Goal: Task Accomplishment & Management: Use online tool/utility

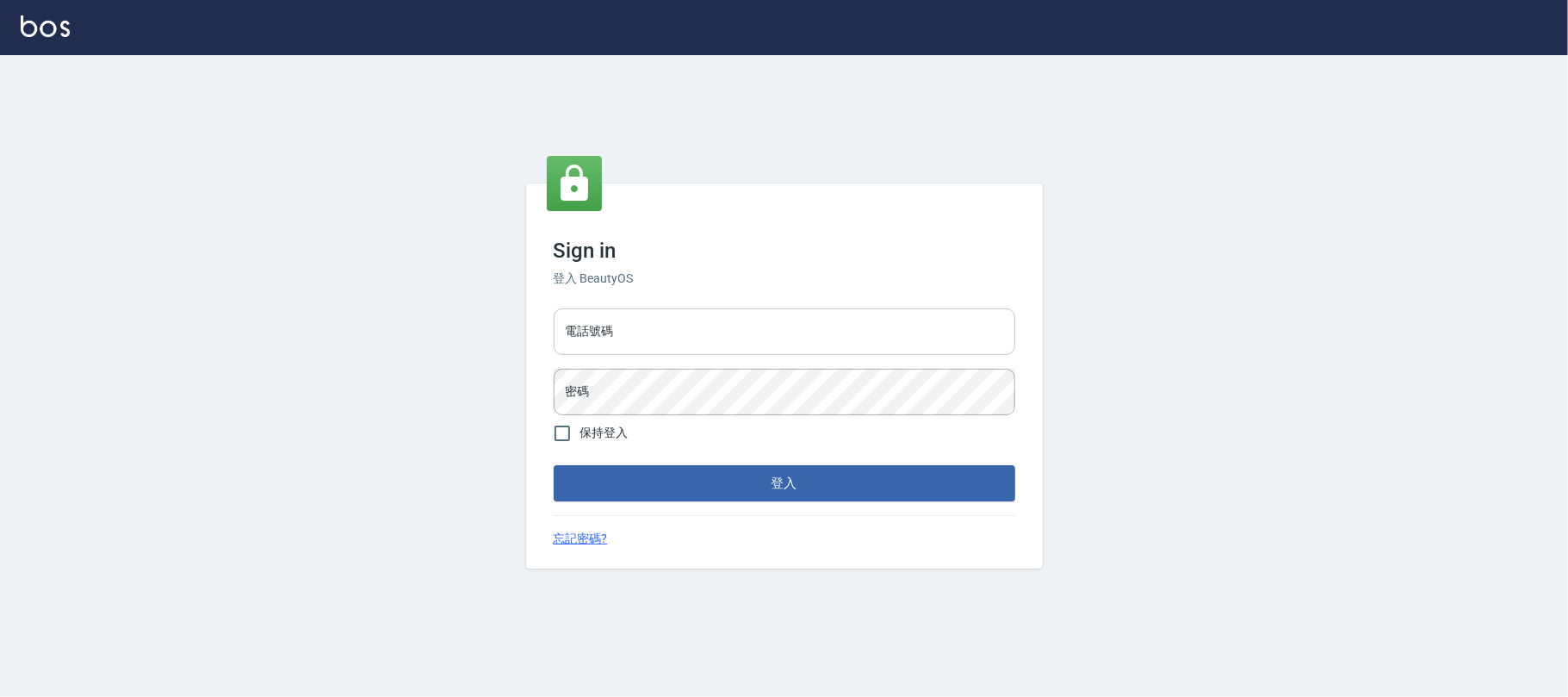
click at [701, 320] on input "電話號碼" at bounding box center [784, 331] width 461 height 46
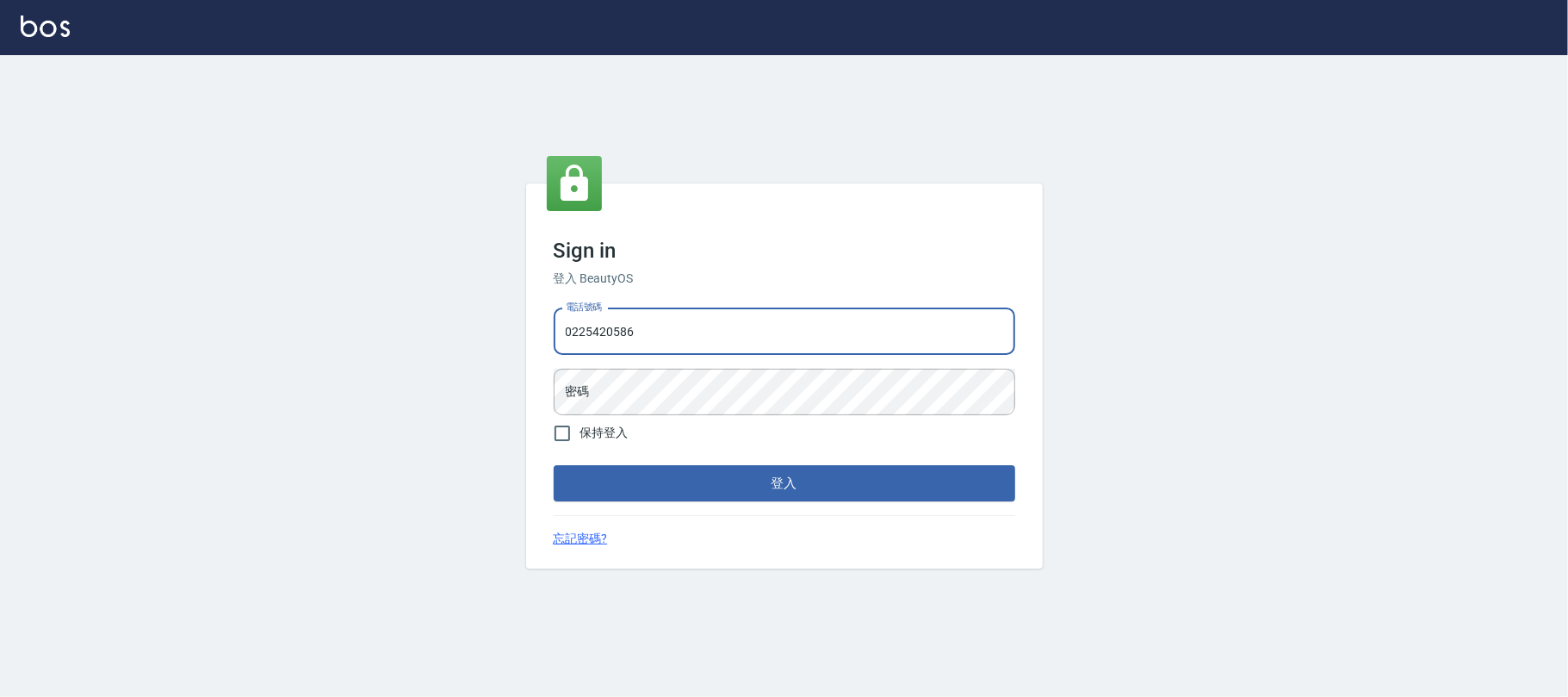
type input "0225420586"
click at [780, 358] on div "電話號碼 [PHONE_NUMBER] 電話號碼 密碼 密碼" at bounding box center [784, 362] width 475 height 121
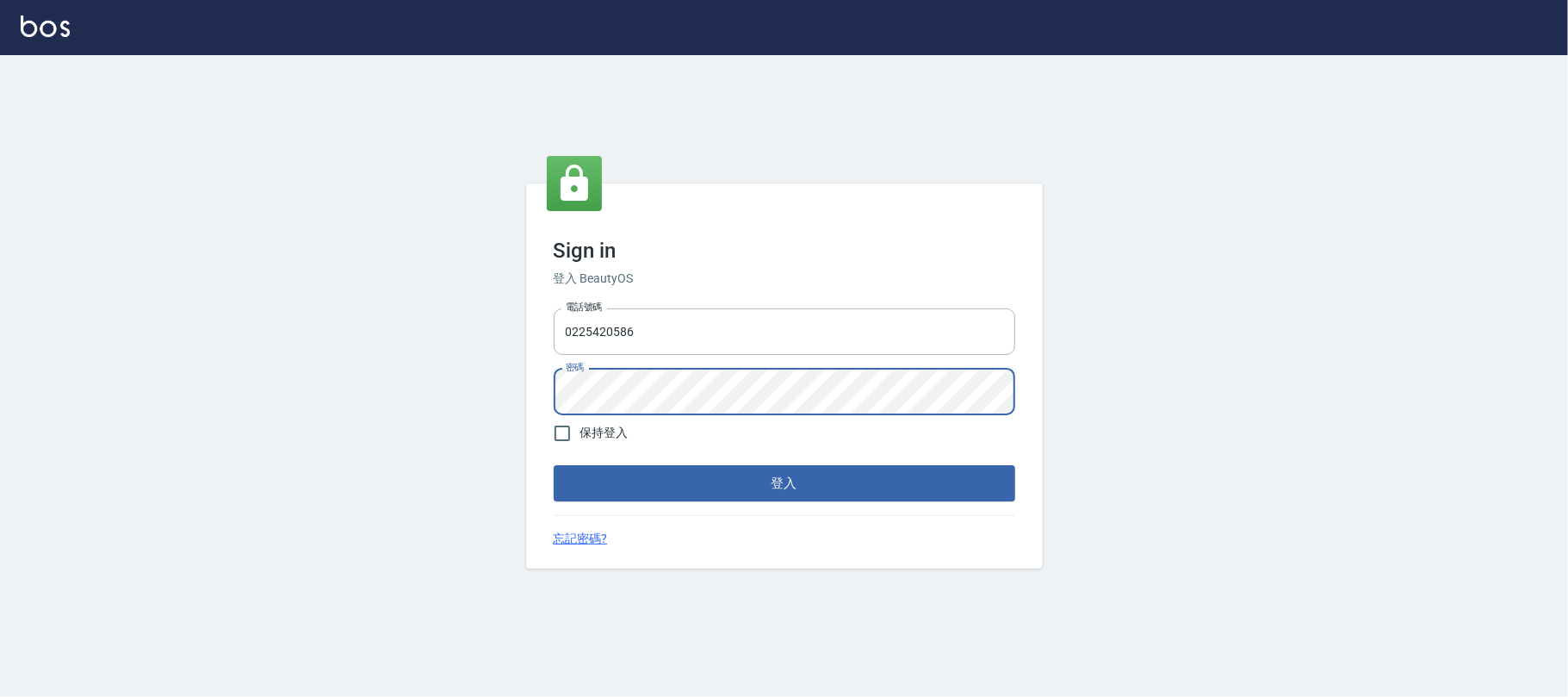
click at [553, 465] on button "登入" at bounding box center [784, 482] width 461 height 36
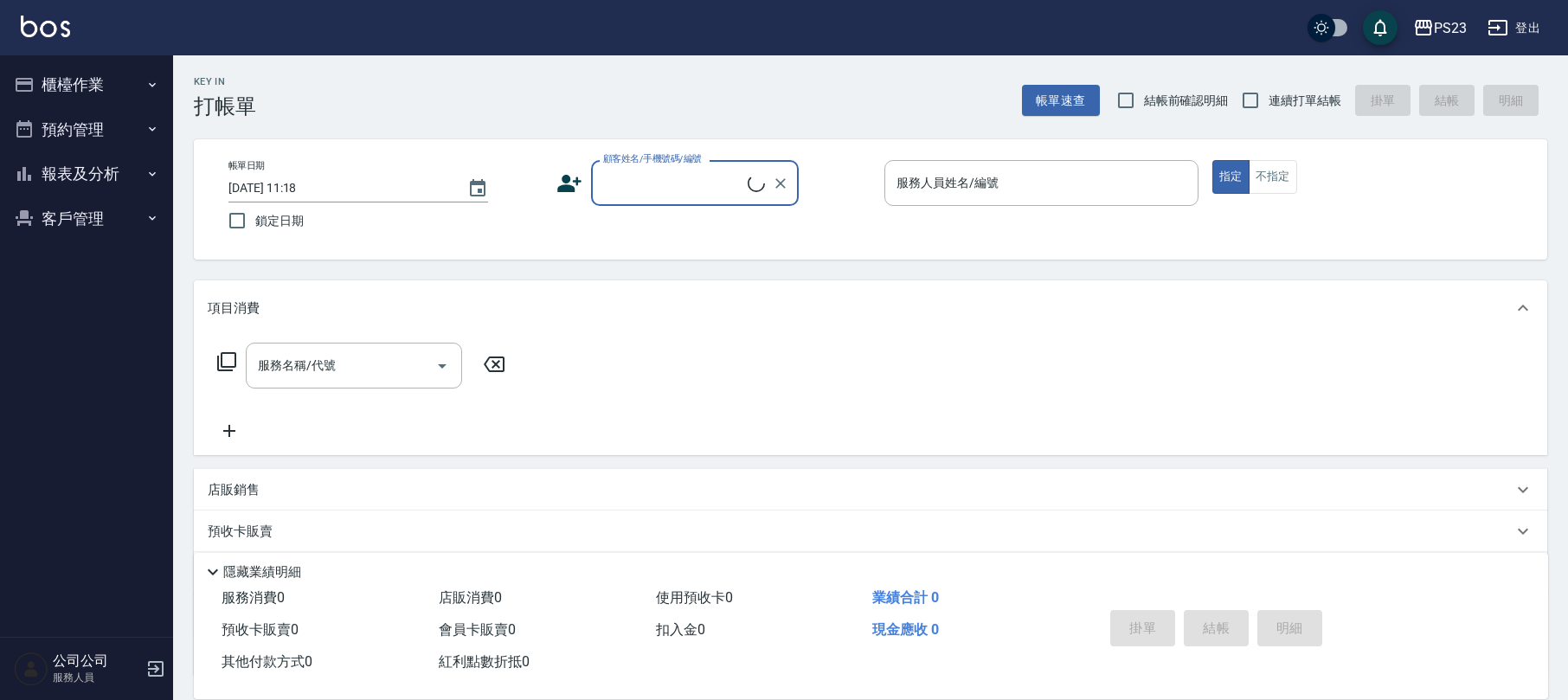
click at [97, 84] on button "櫃檯作業" at bounding box center [86, 84] width 159 height 45
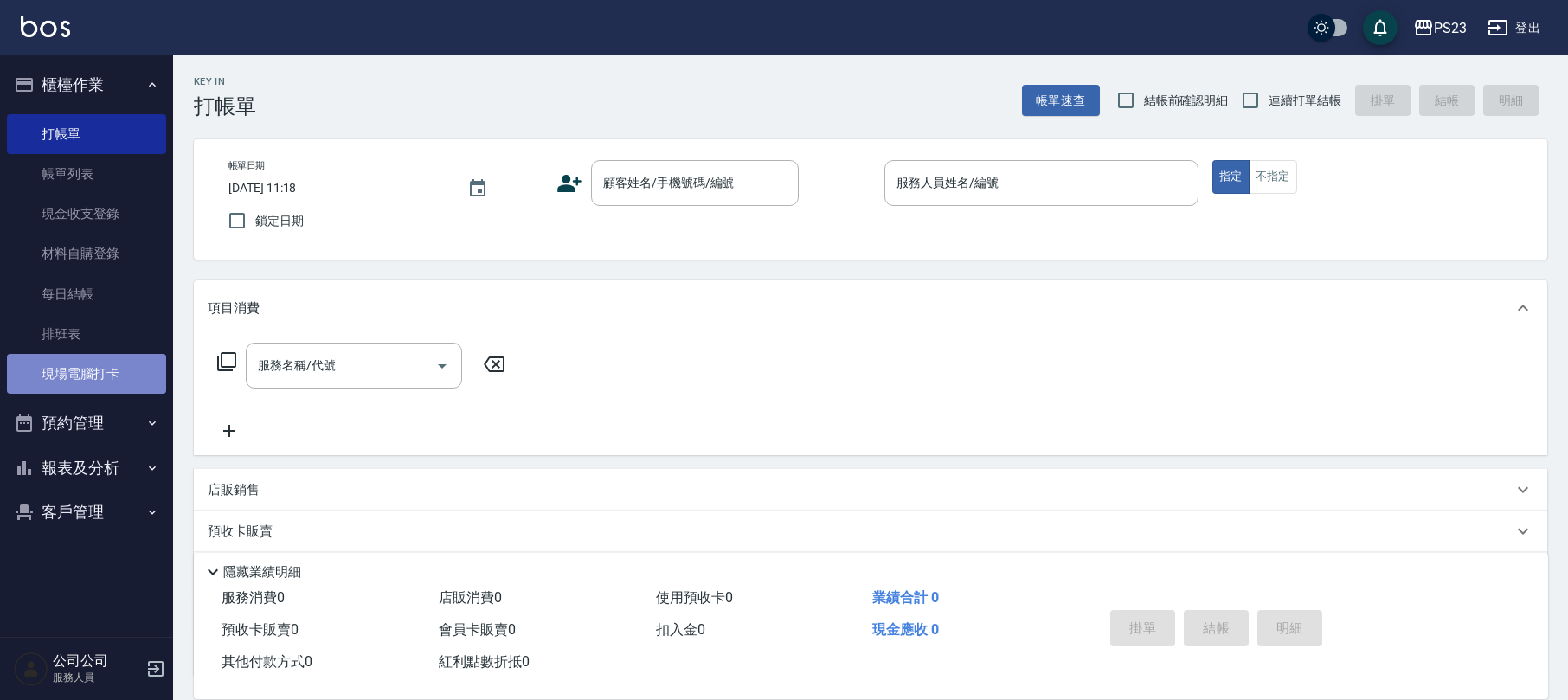
click at [78, 363] on link "現場電腦打卡" at bounding box center [86, 373] width 159 height 40
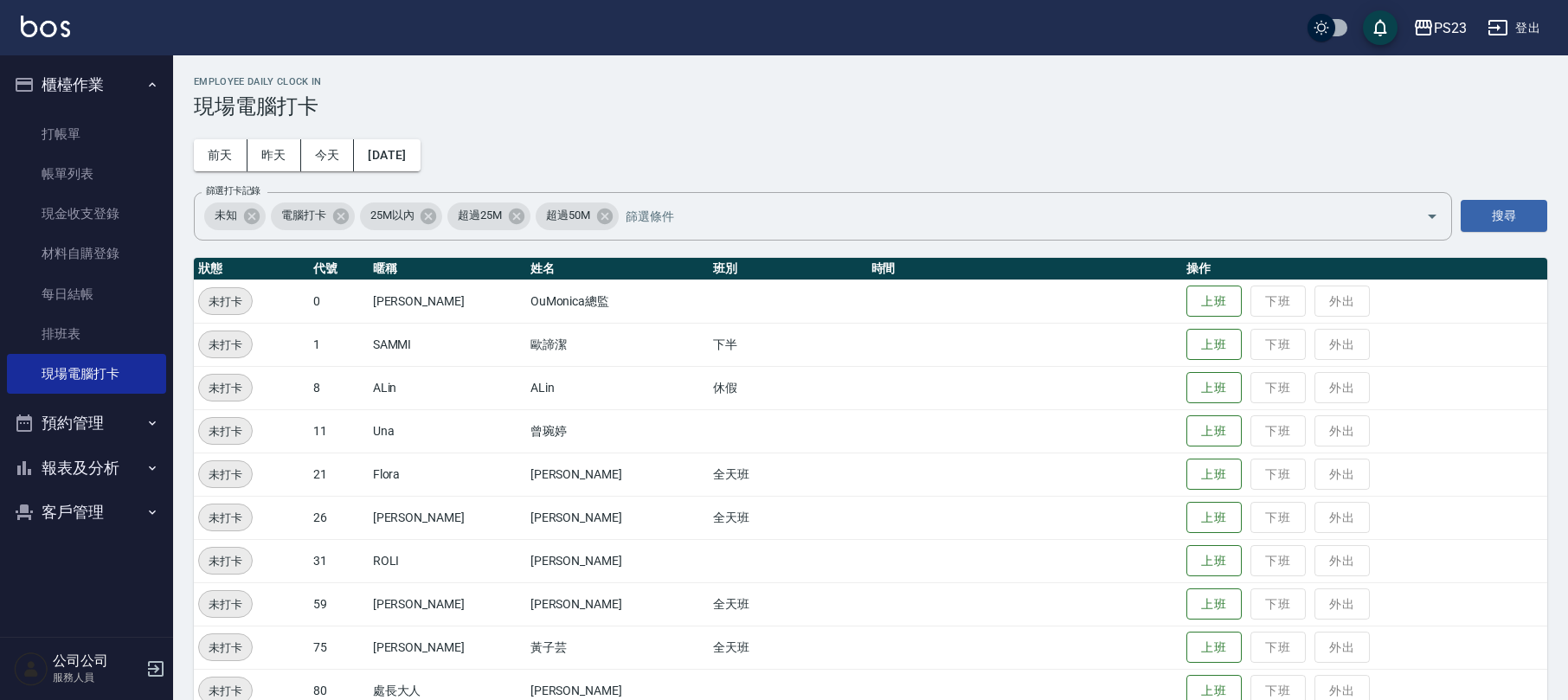
scroll to position [77, 0]
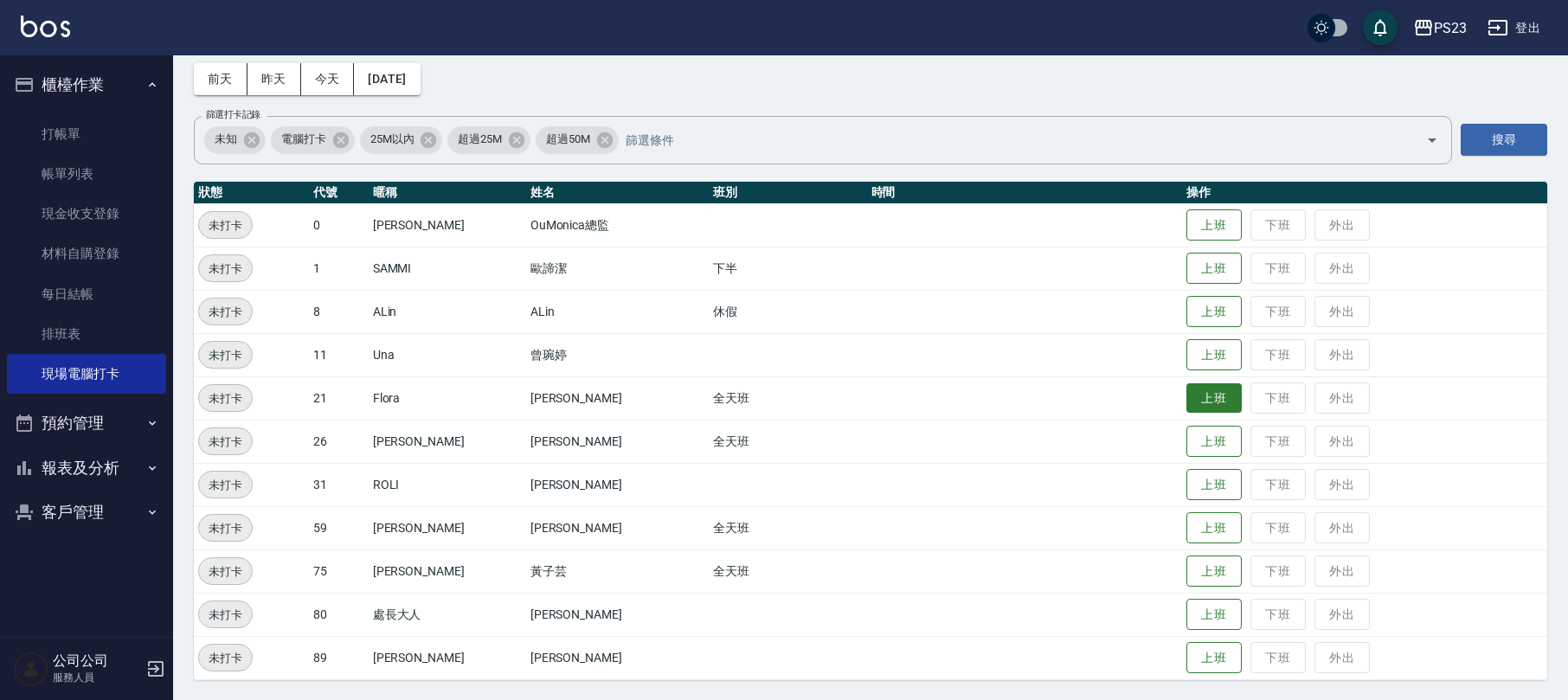
click at [1202, 403] on button "上班" at bounding box center [1213, 398] width 55 height 30
click at [1194, 440] on button "上班" at bounding box center [1213, 441] width 55 height 30
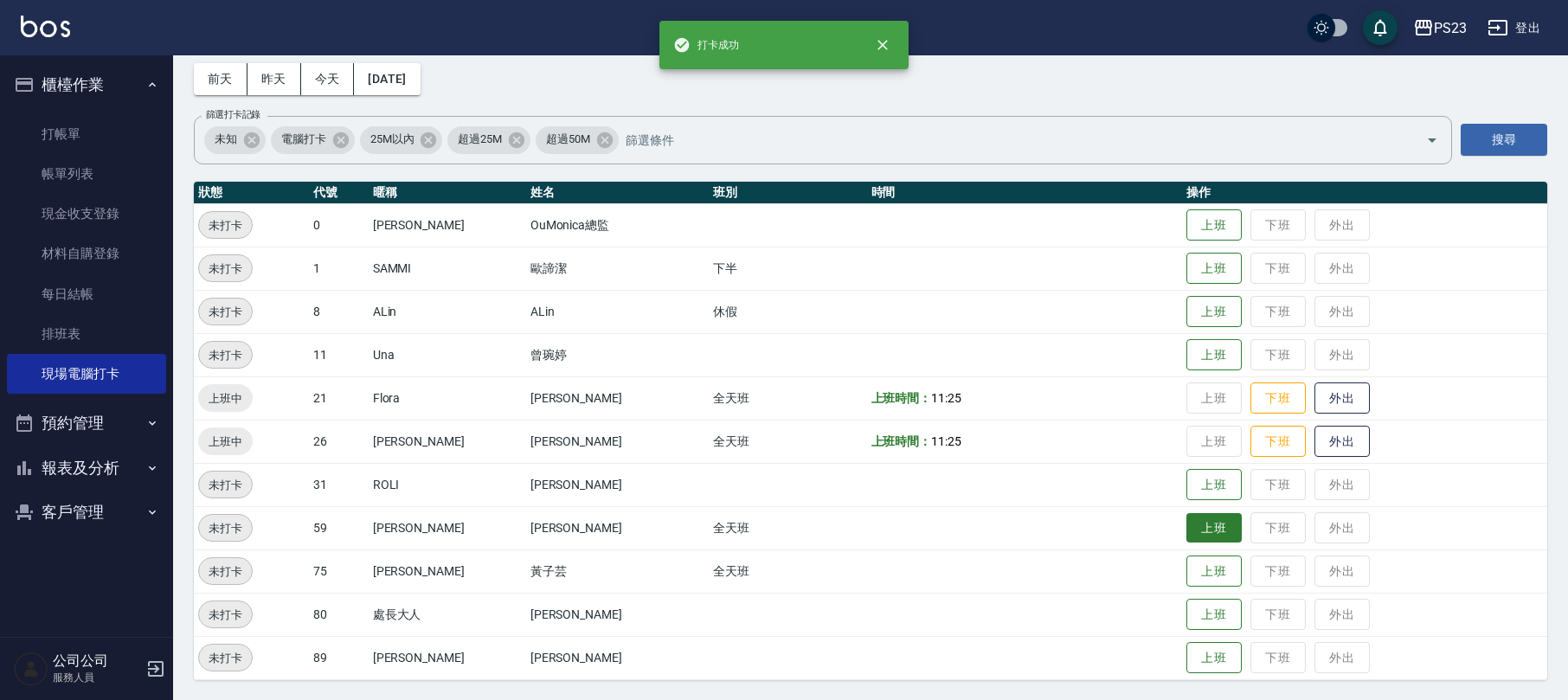
click at [1199, 531] on button "上班" at bounding box center [1213, 528] width 55 height 30
click at [1187, 572] on button "上班" at bounding box center [1213, 571] width 55 height 30
